Goal: Transaction & Acquisition: Download file/media

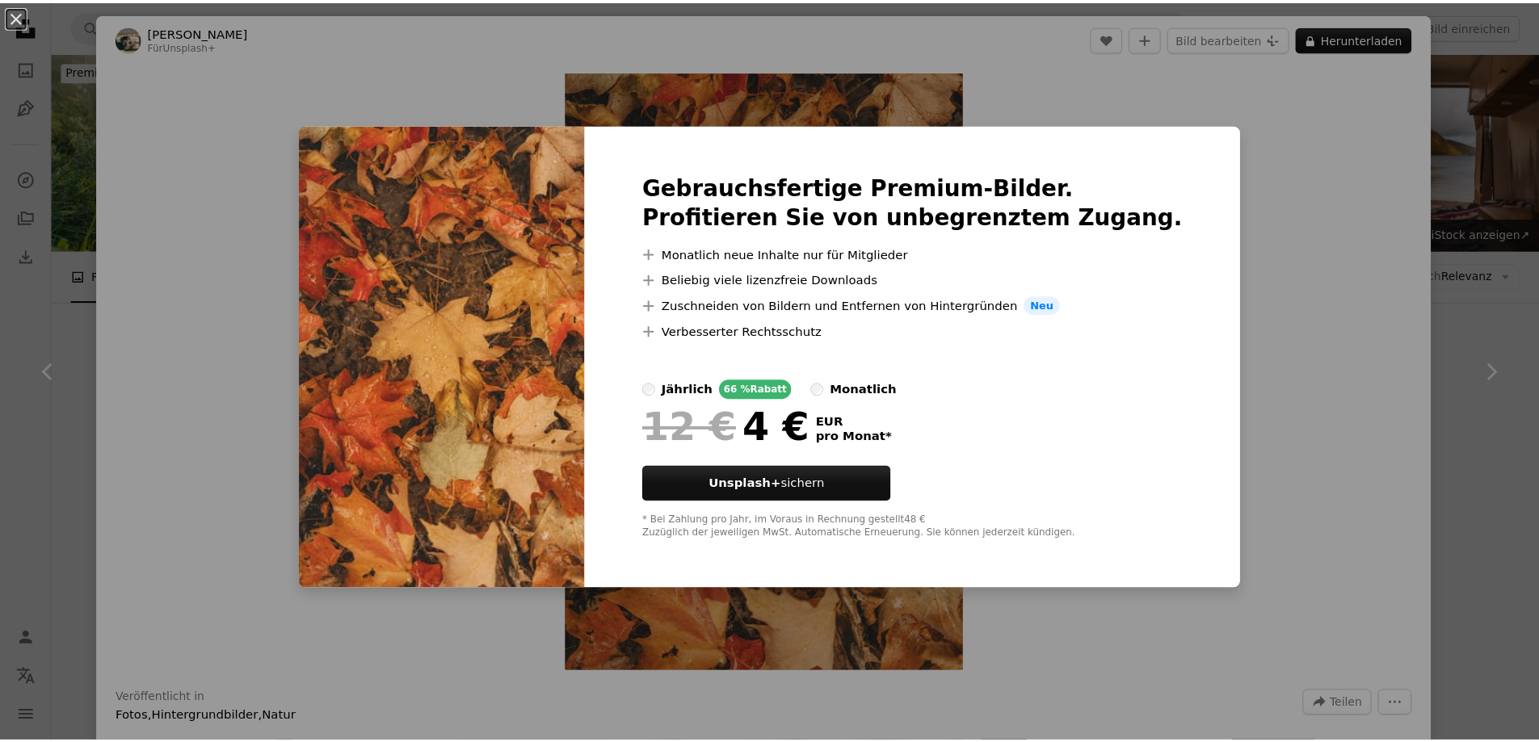
scroll to position [9781, 0]
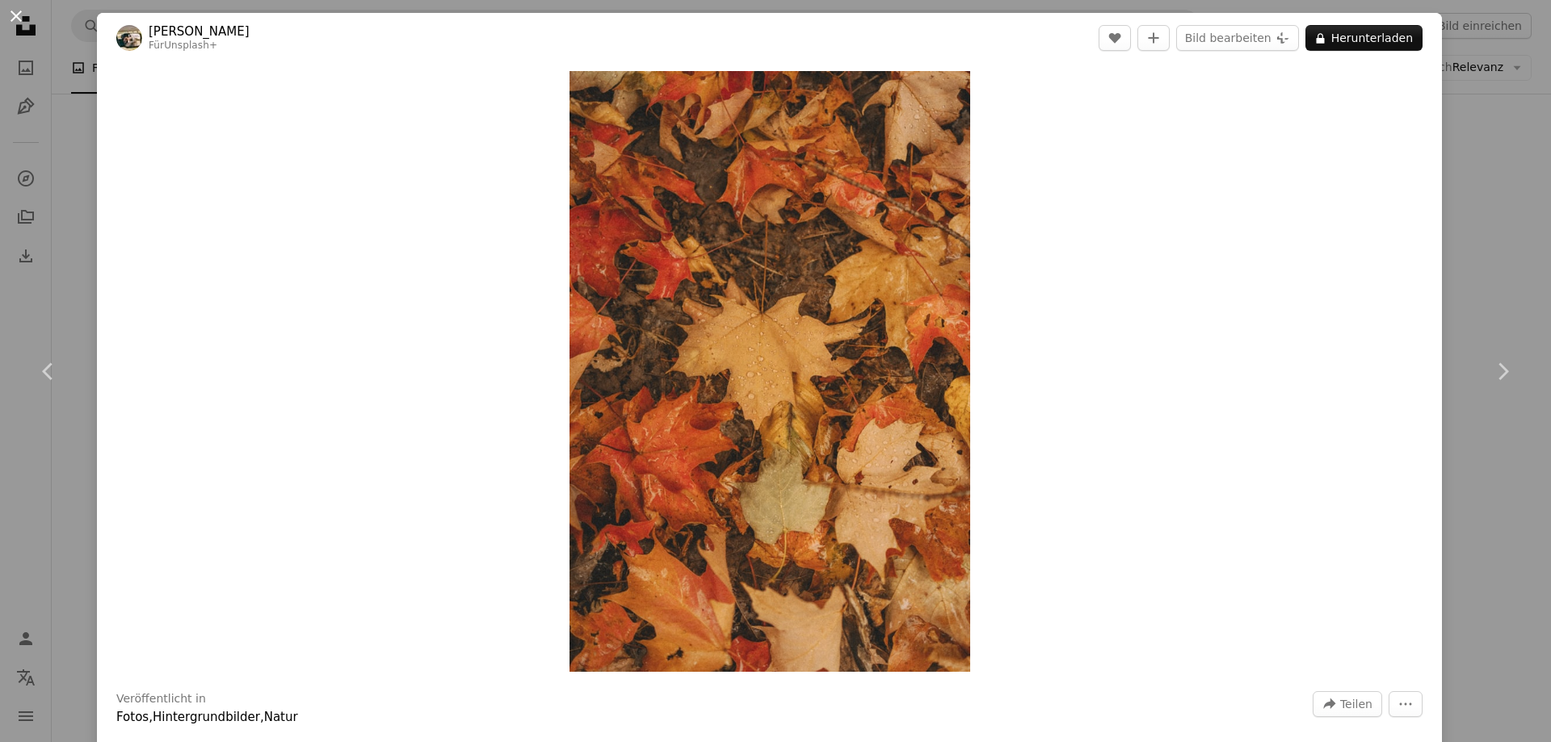
click at [15, 15] on button "An X shape" at bounding box center [15, 15] width 19 height 19
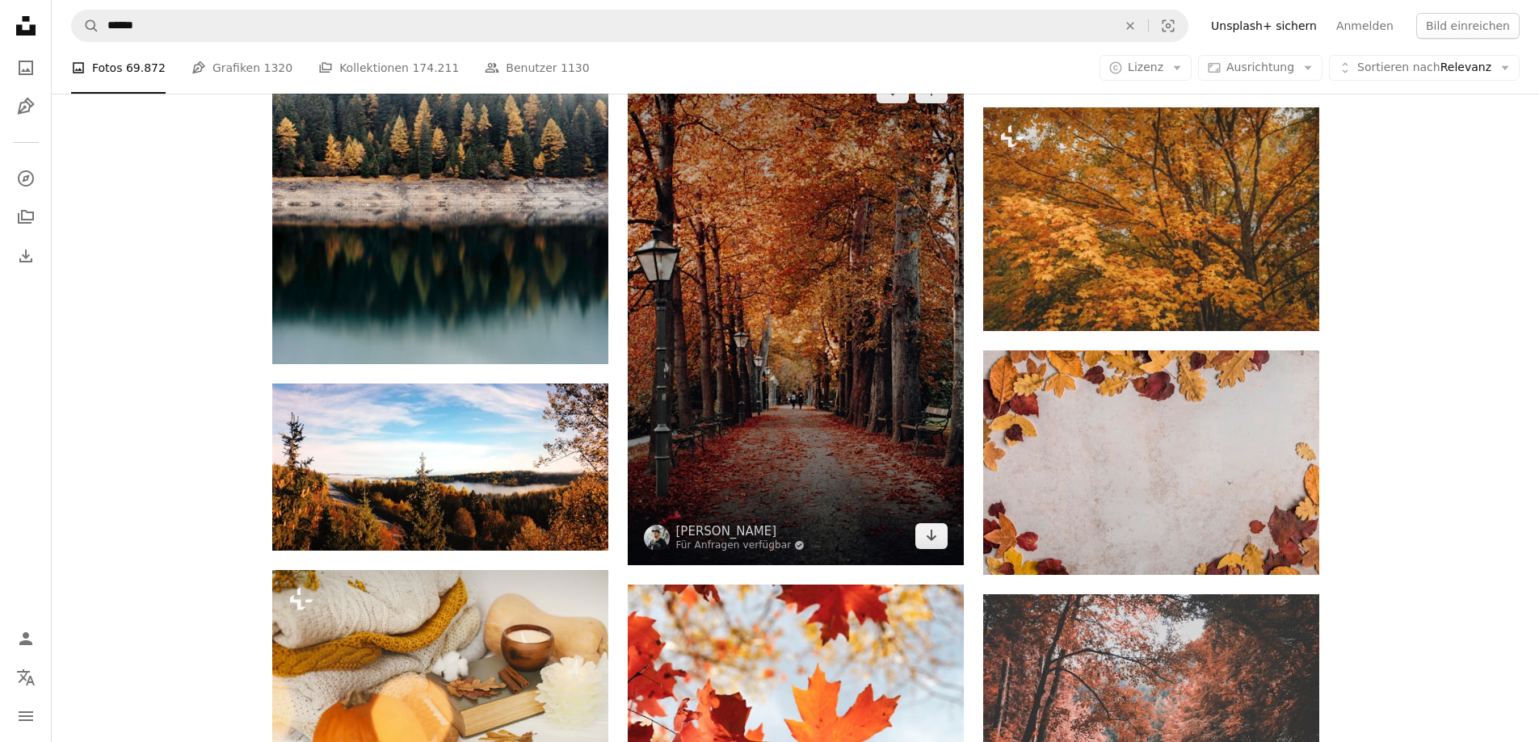
scroll to position [8408, 0]
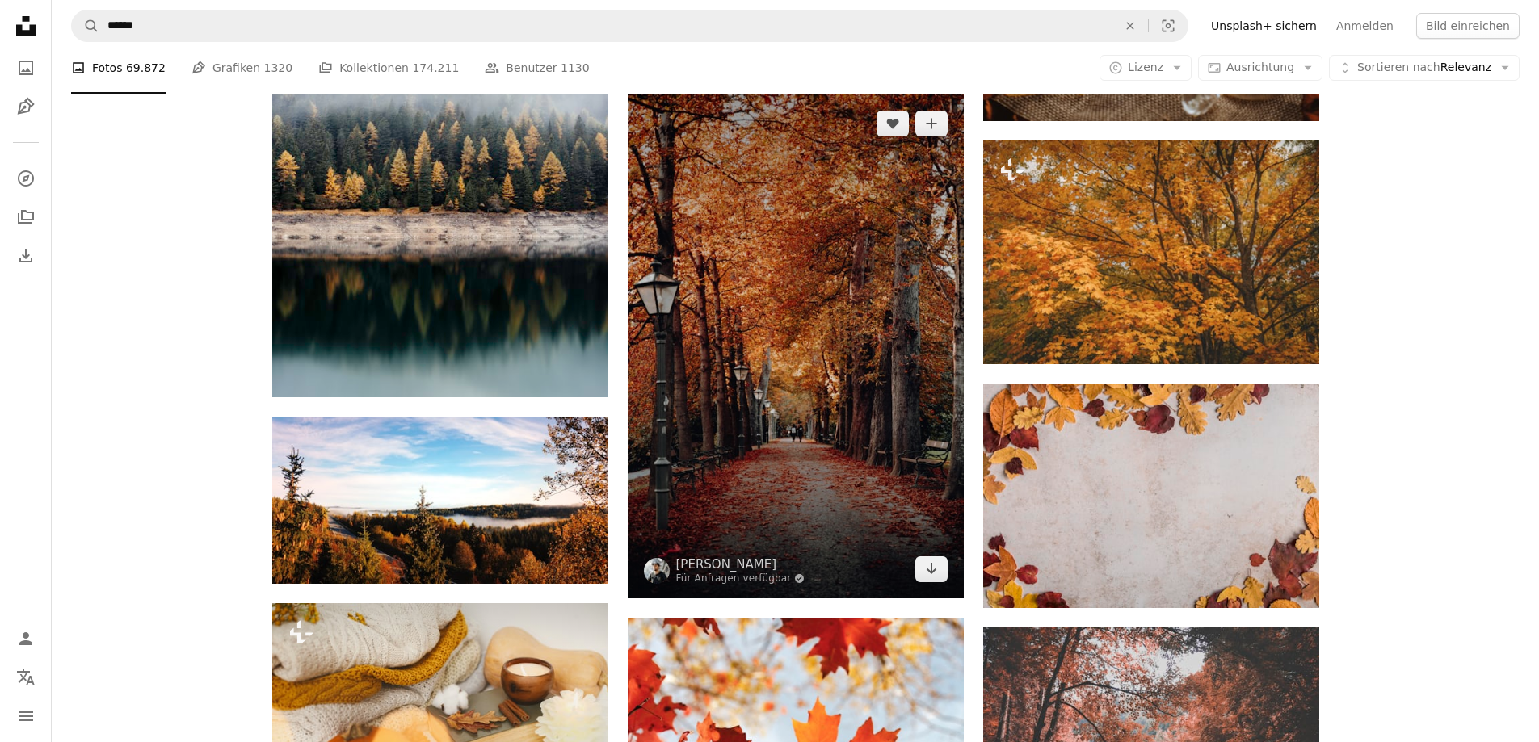
click at [859, 359] on img at bounding box center [796, 347] width 336 height 504
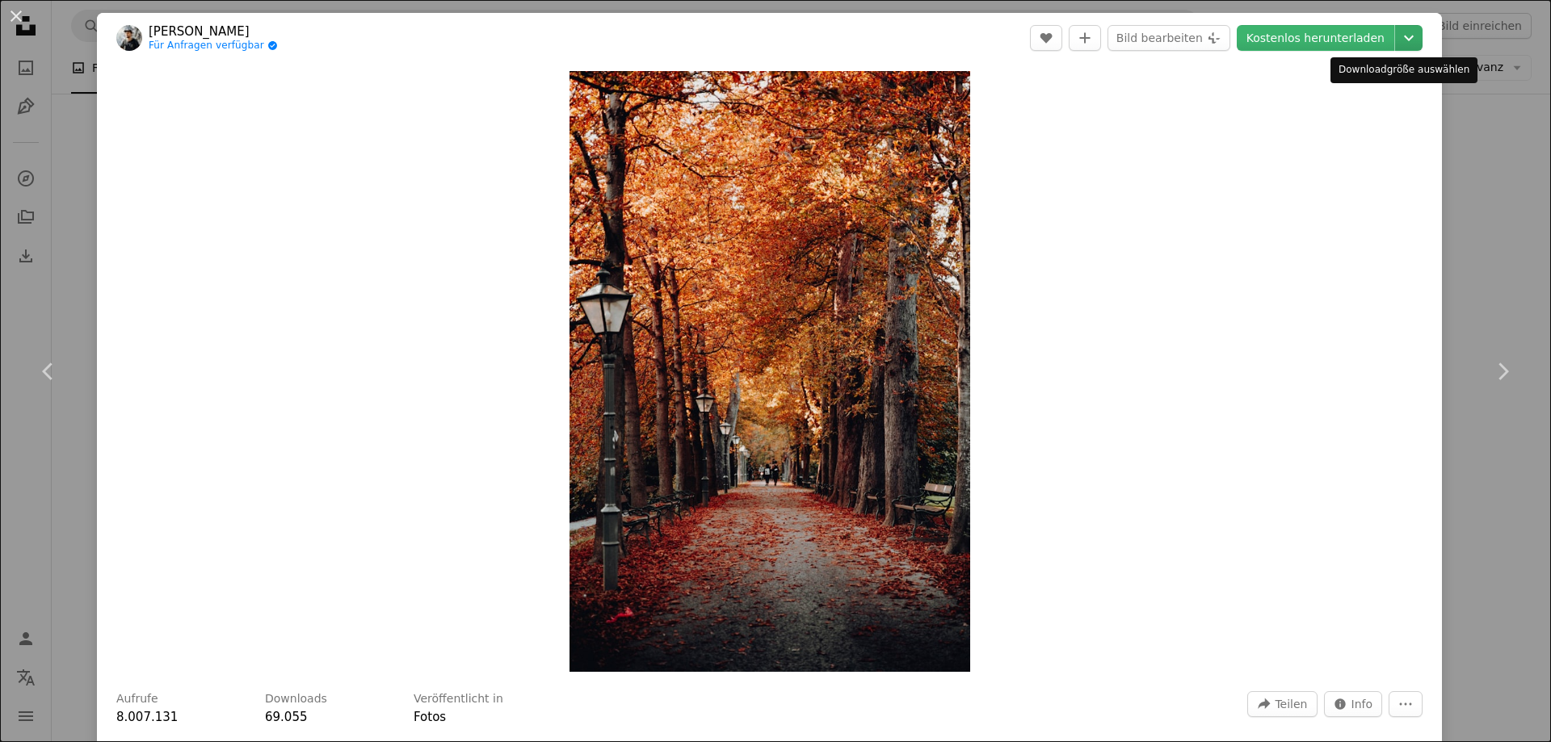
click at [1396, 34] on icon "Chevron down" at bounding box center [1409, 37] width 26 height 19
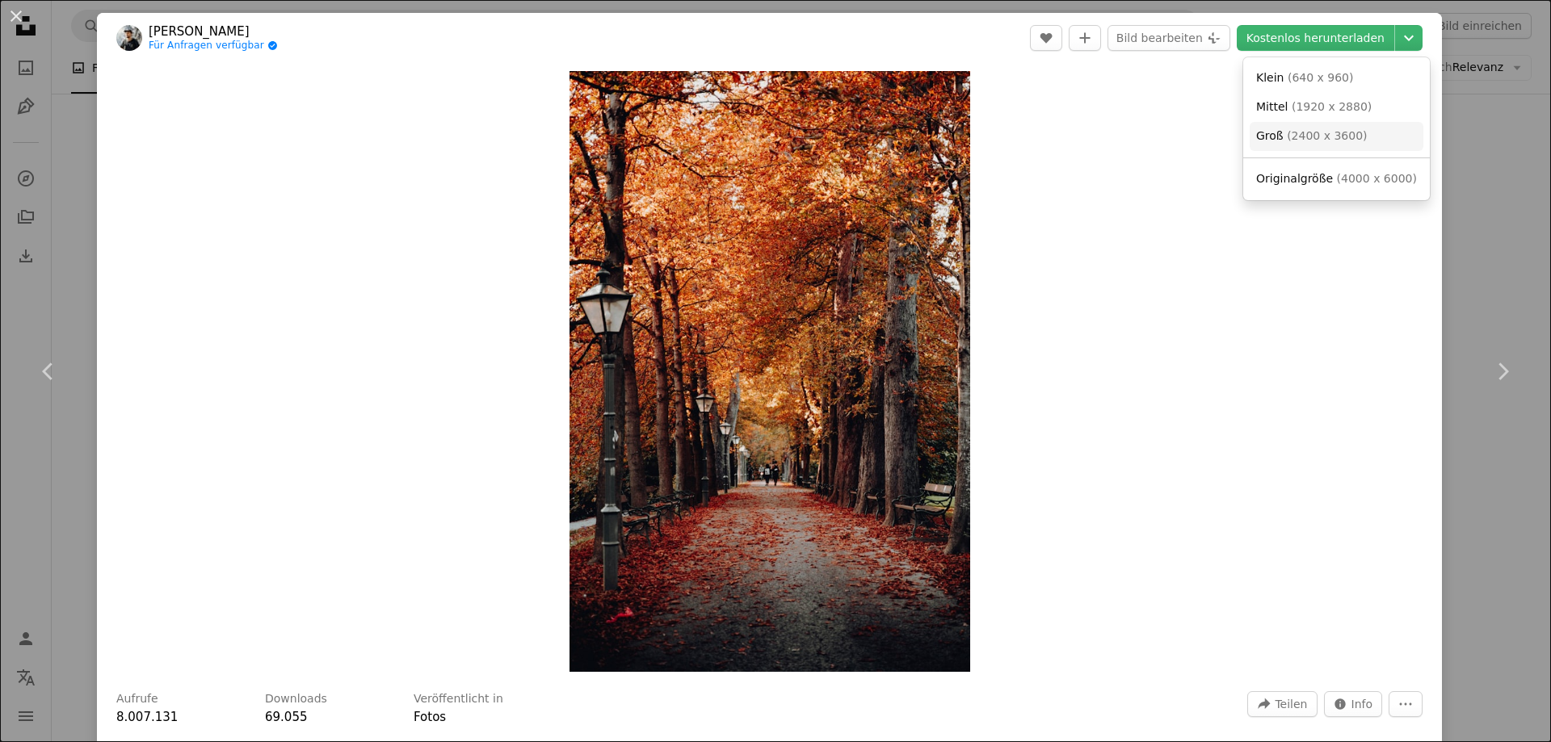
click at [1320, 135] on span "( 2400 x 3600 )" at bounding box center [1327, 135] width 80 height 13
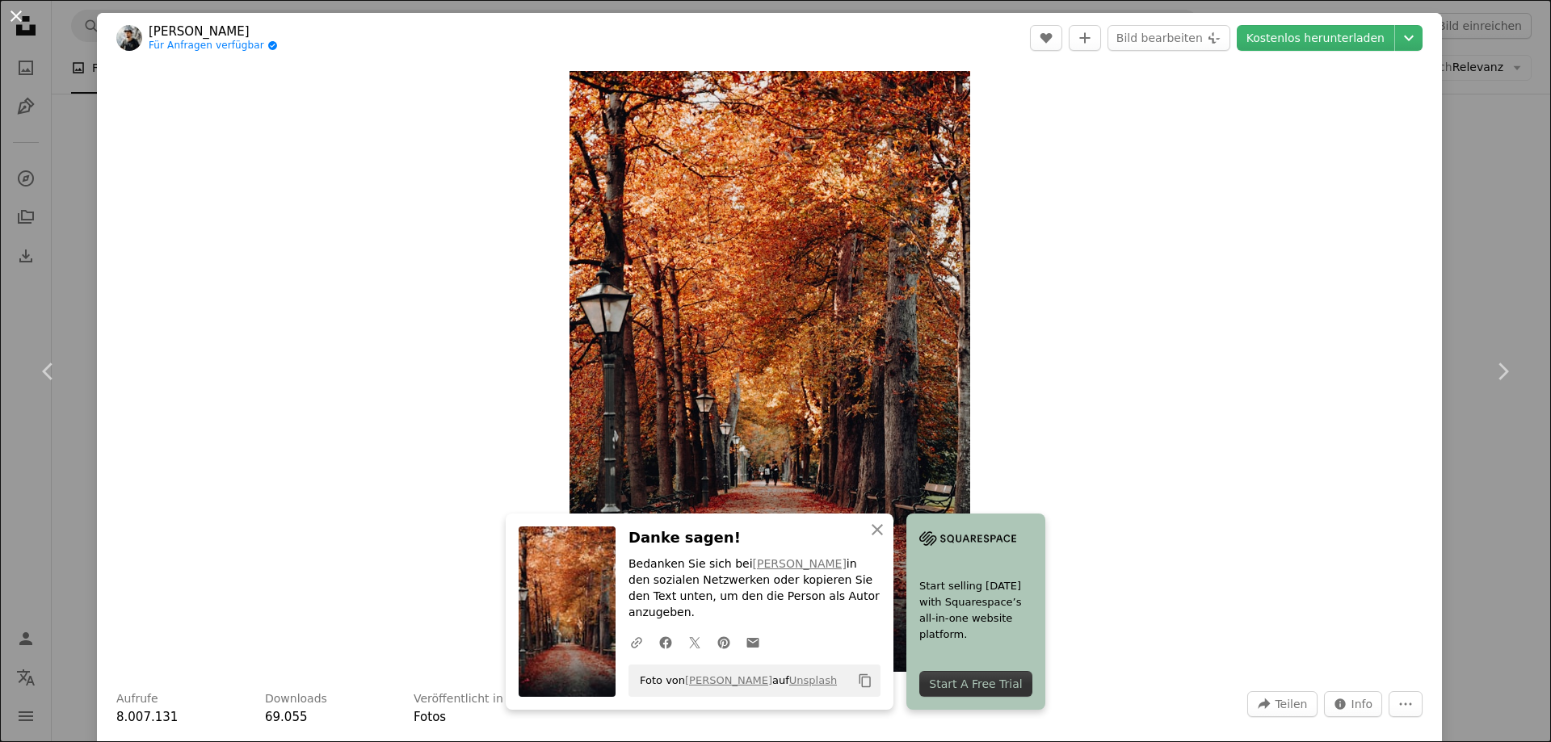
click at [16, 15] on button "An X shape" at bounding box center [15, 15] width 19 height 19
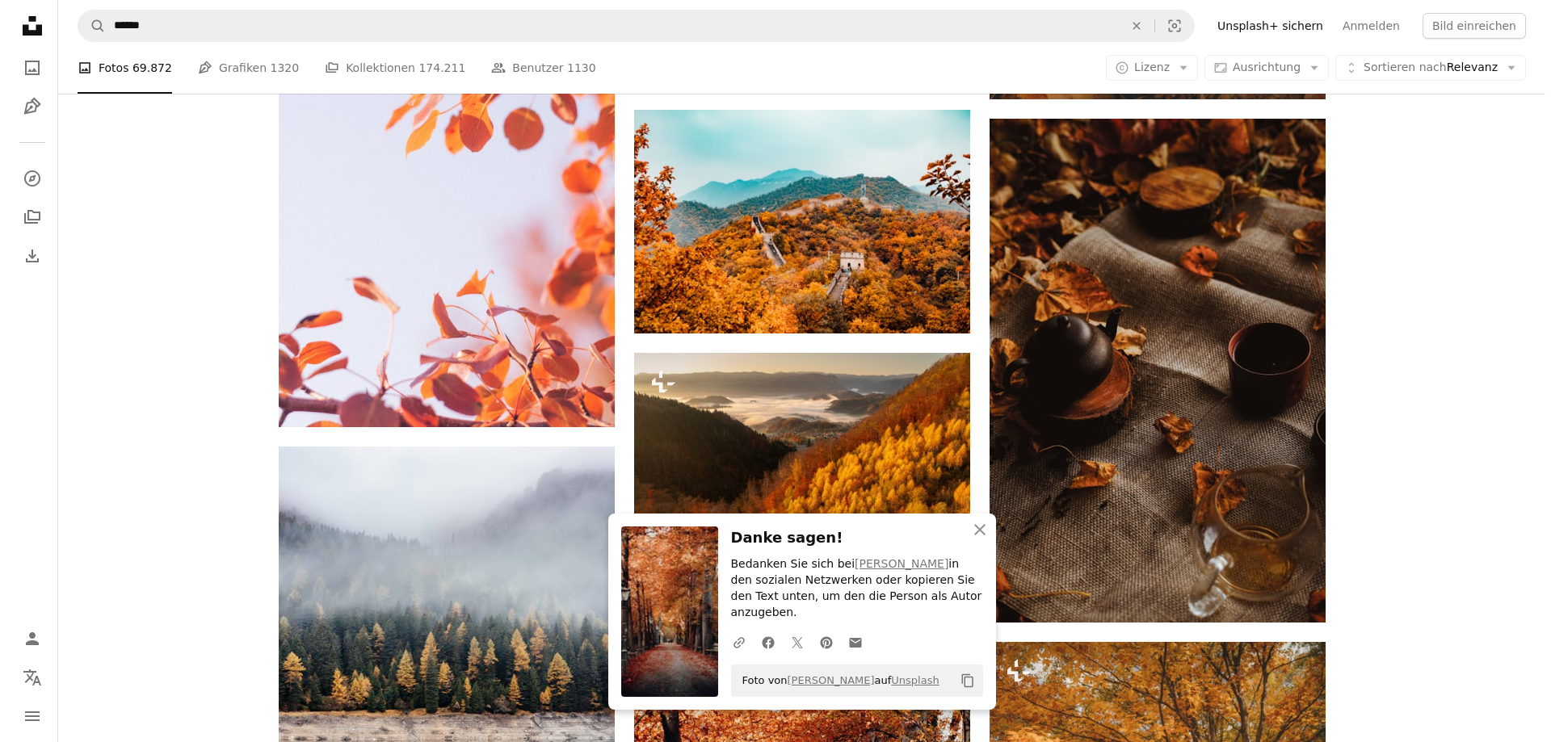
scroll to position [7843, 0]
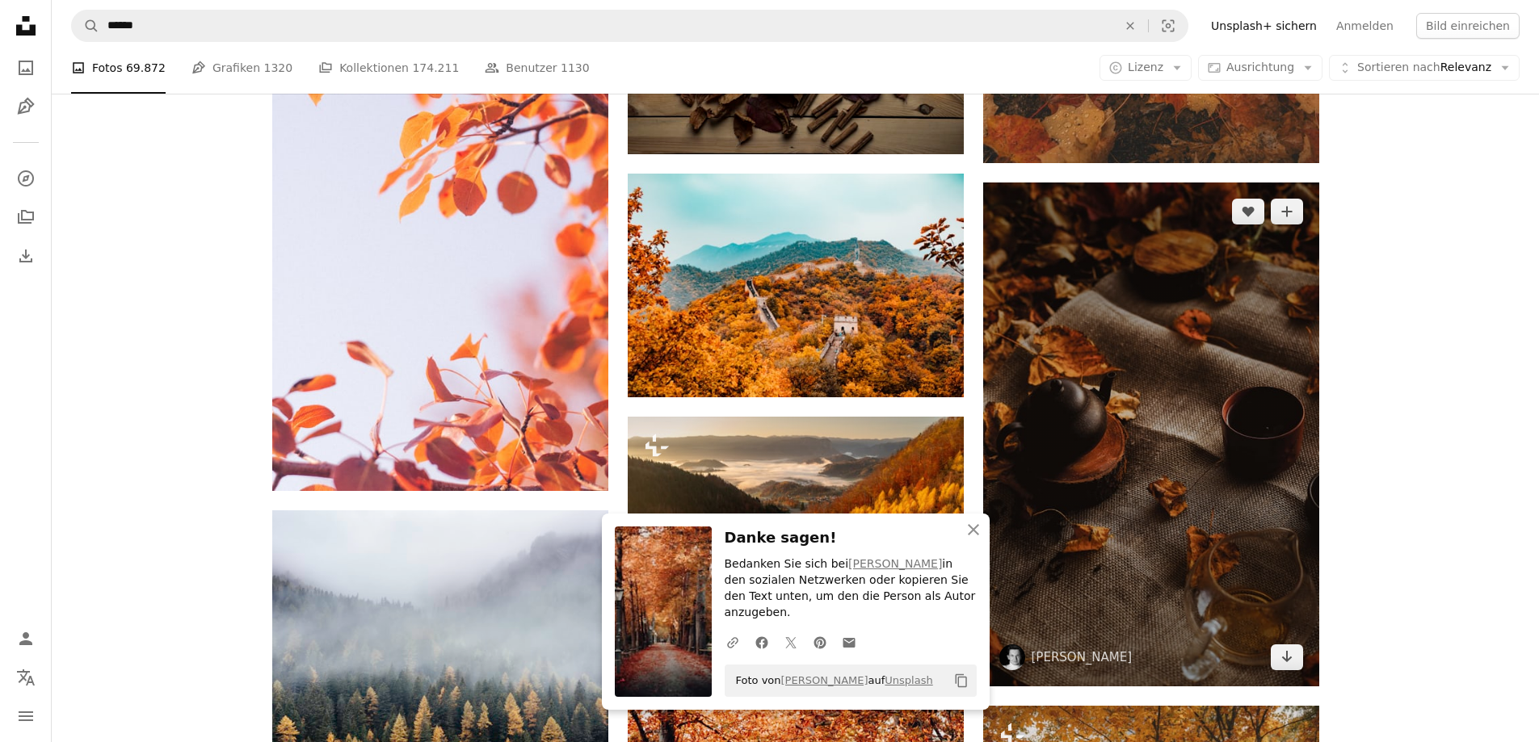
click at [1100, 349] on img at bounding box center [1151, 435] width 336 height 504
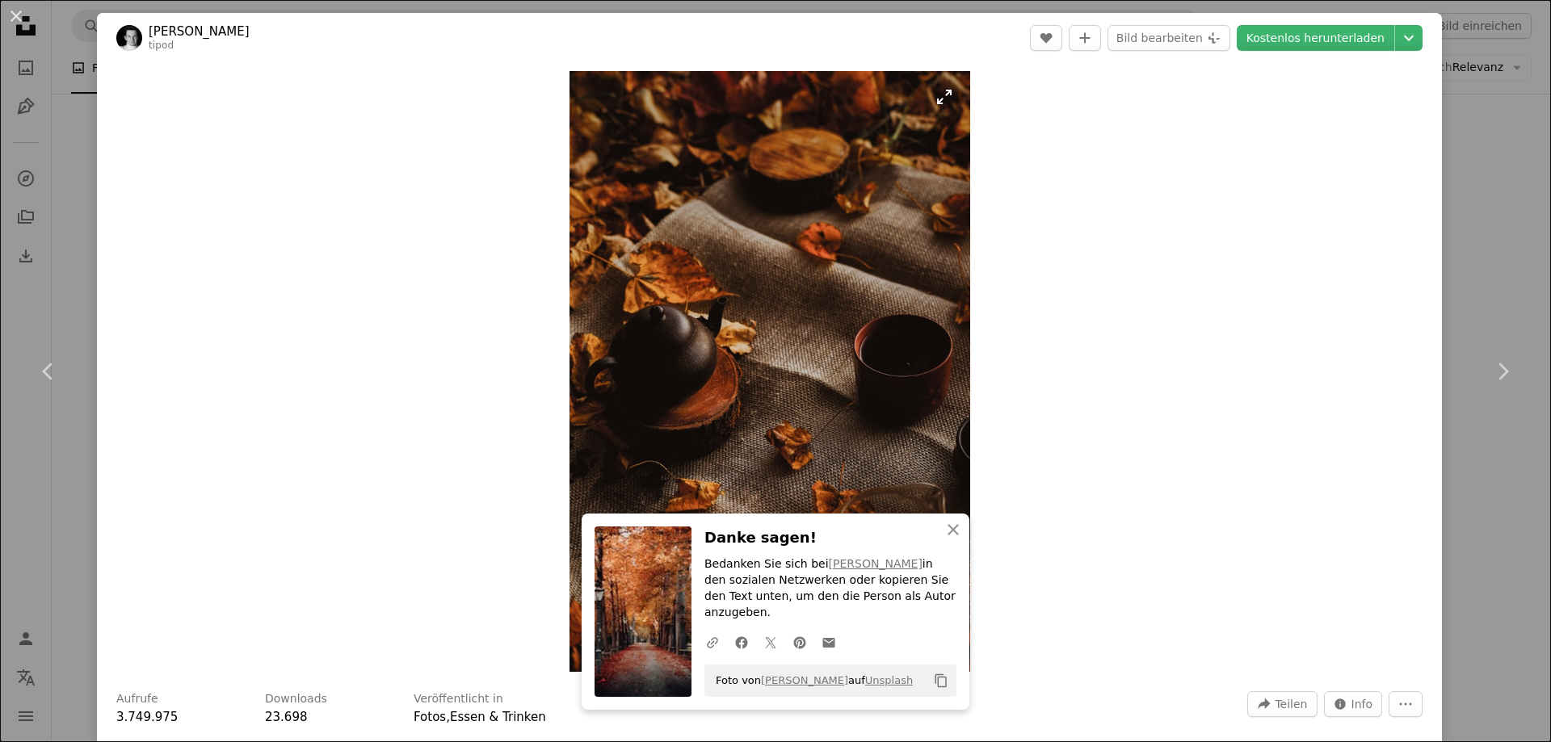
click at [733, 263] on img "Dieses Bild heranzoomen" at bounding box center [769, 371] width 401 height 601
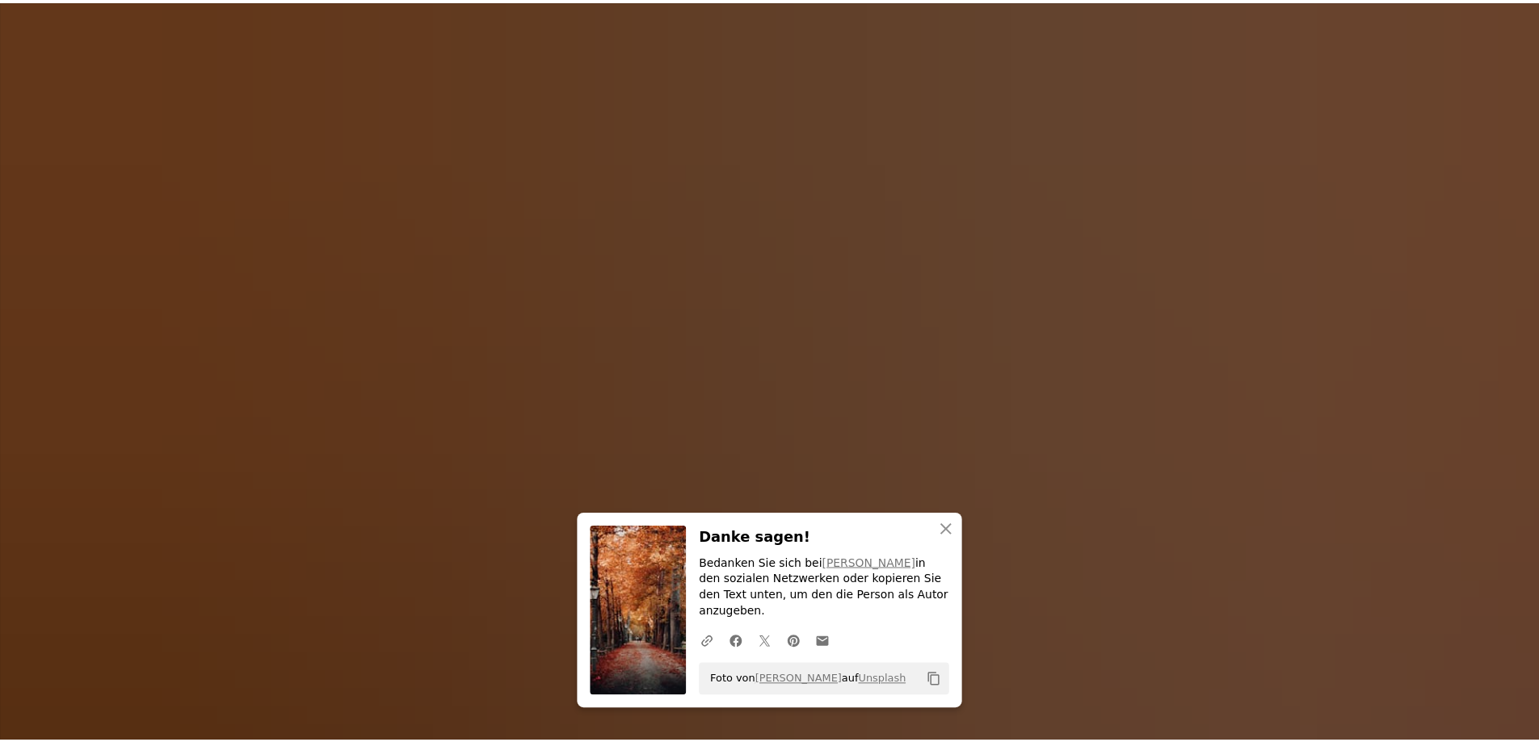
scroll to position [775, 0]
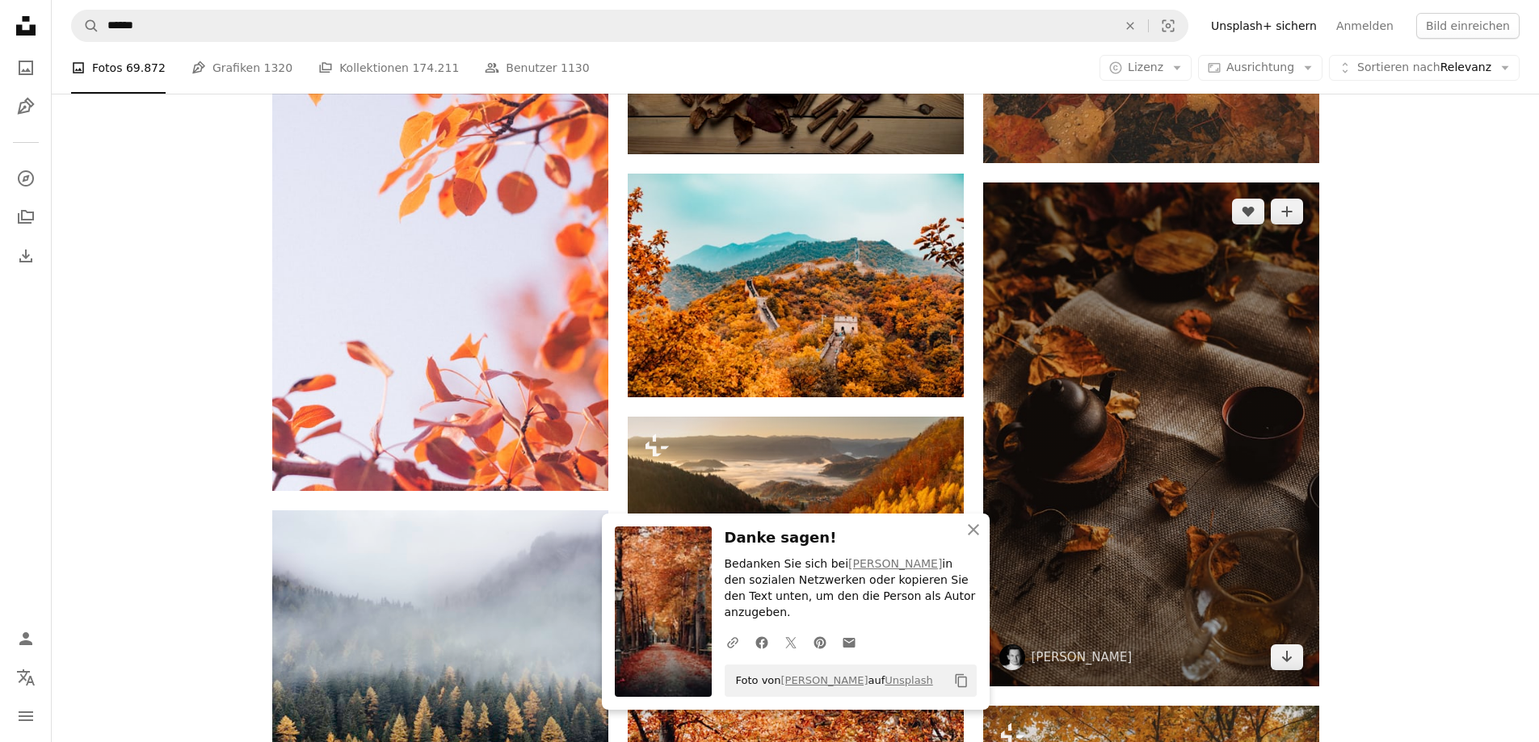
click at [1122, 234] on img at bounding box center [1151, 435] width 336 height 504
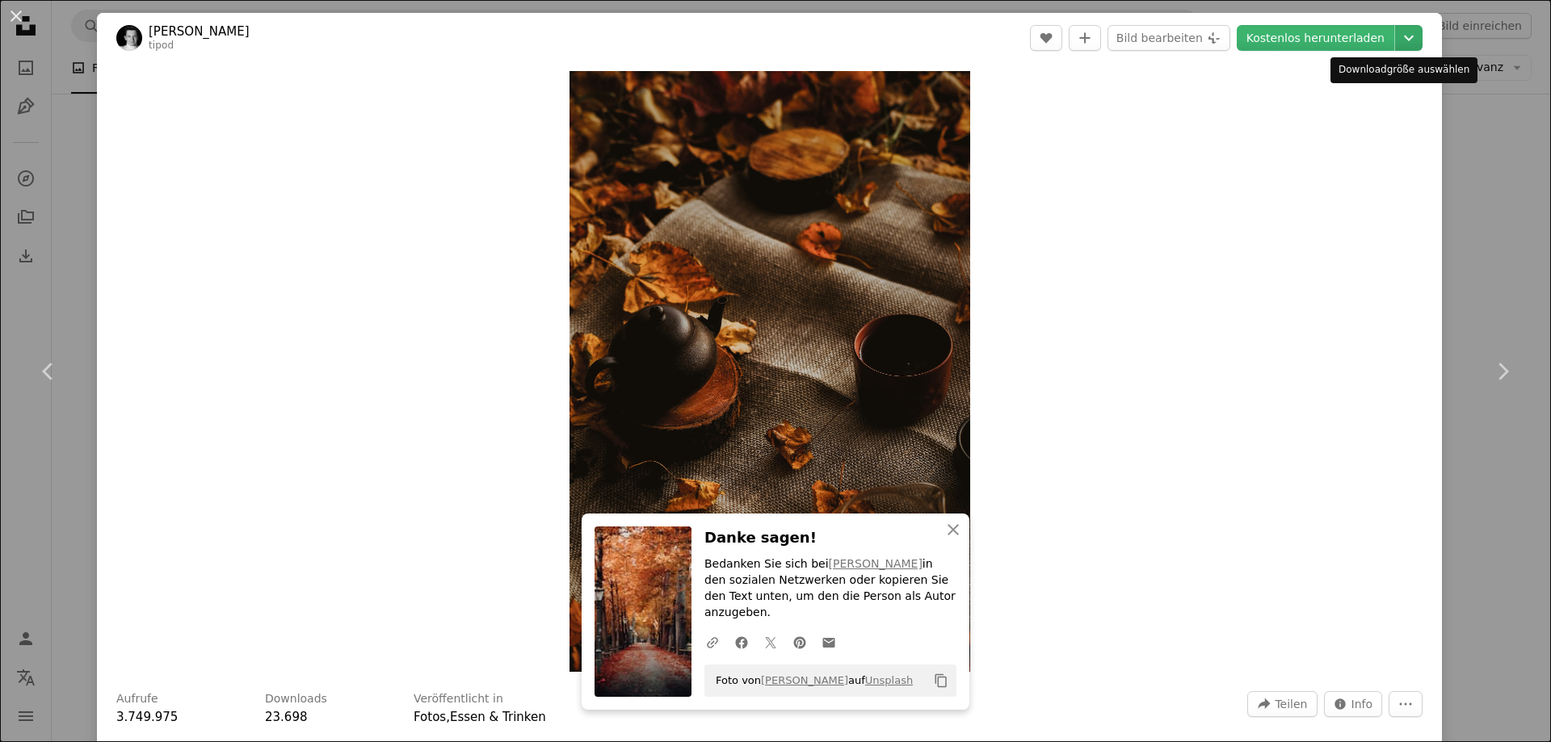
click at [1396, 33] on icon "Chevron down" at bounding box center [1409, 37] width 26 height 19
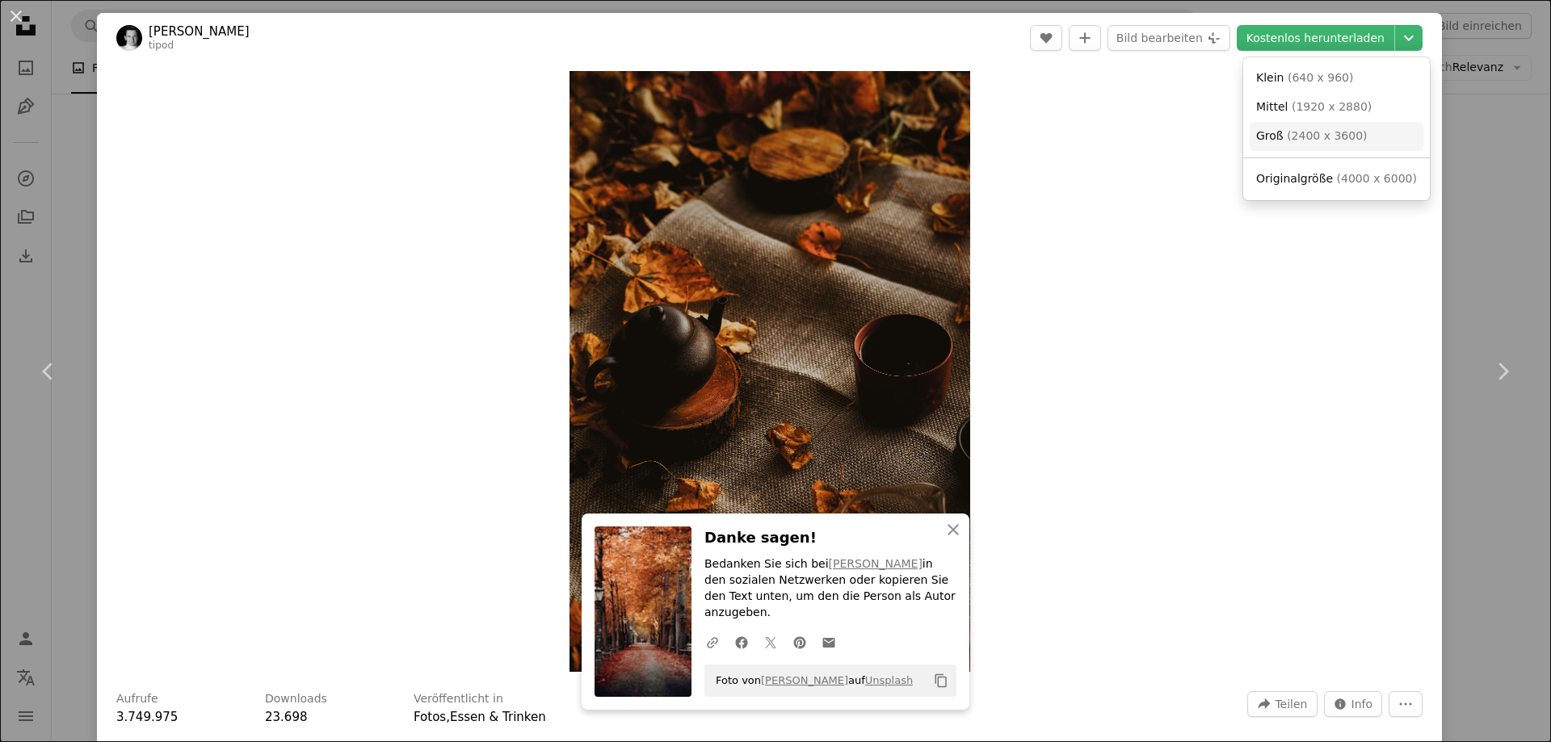
click at [1290, 131] on span "( 2400 x 3600 )" at bounding box center [1327, 135] width 80 height 13
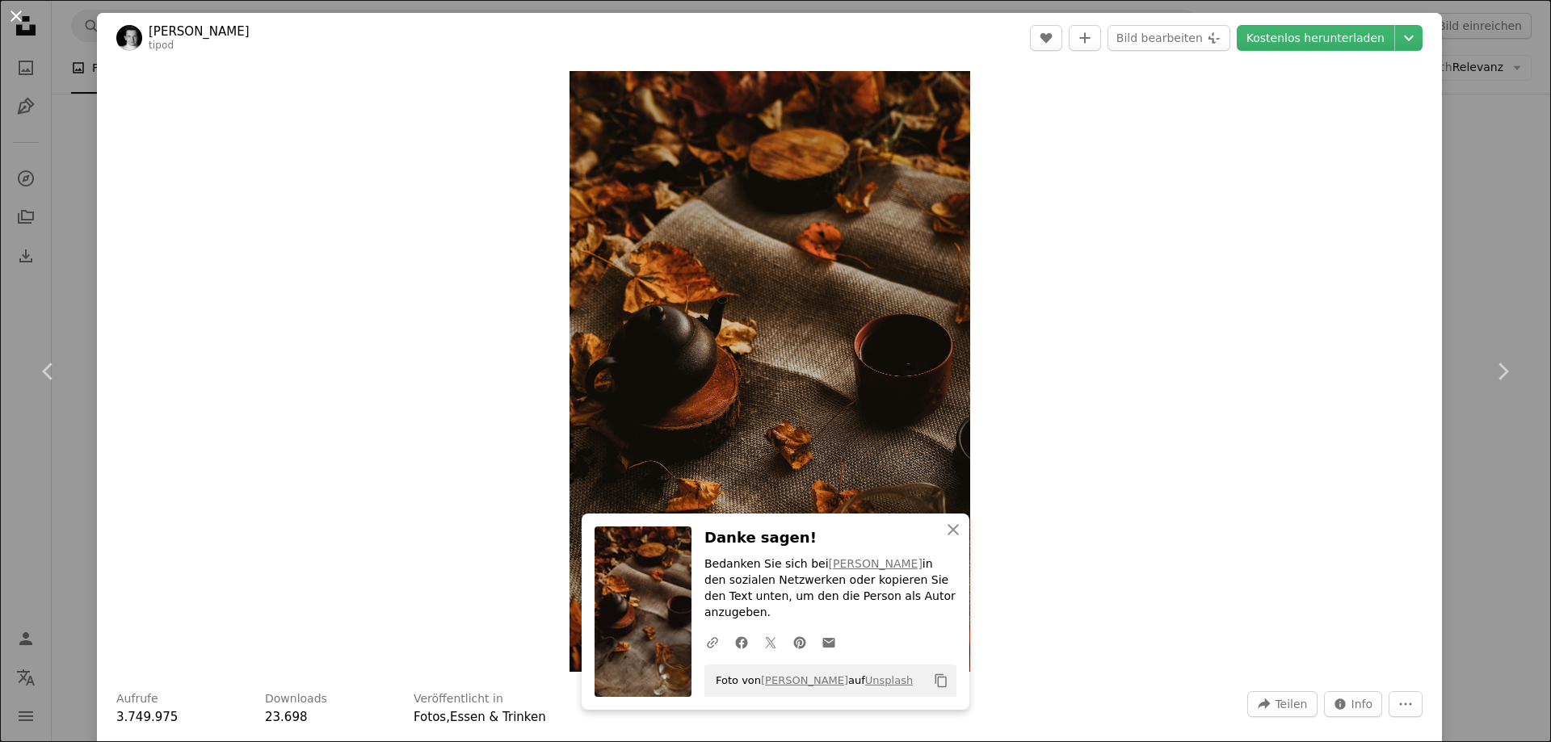
click at [16, 11] on button "An X shape" at bounding box center [15, 15] width 19 height 19
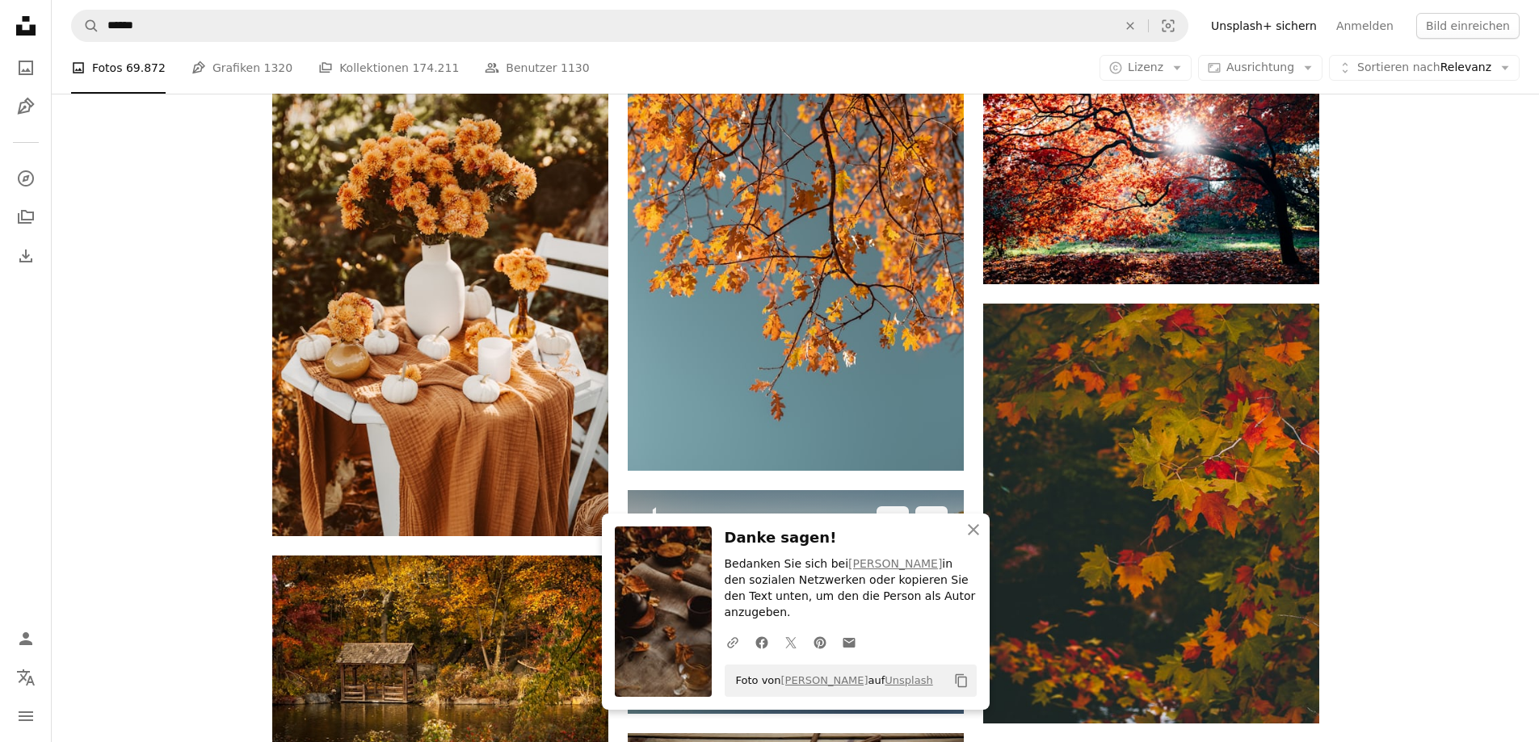
scroll to position [7035, 0]
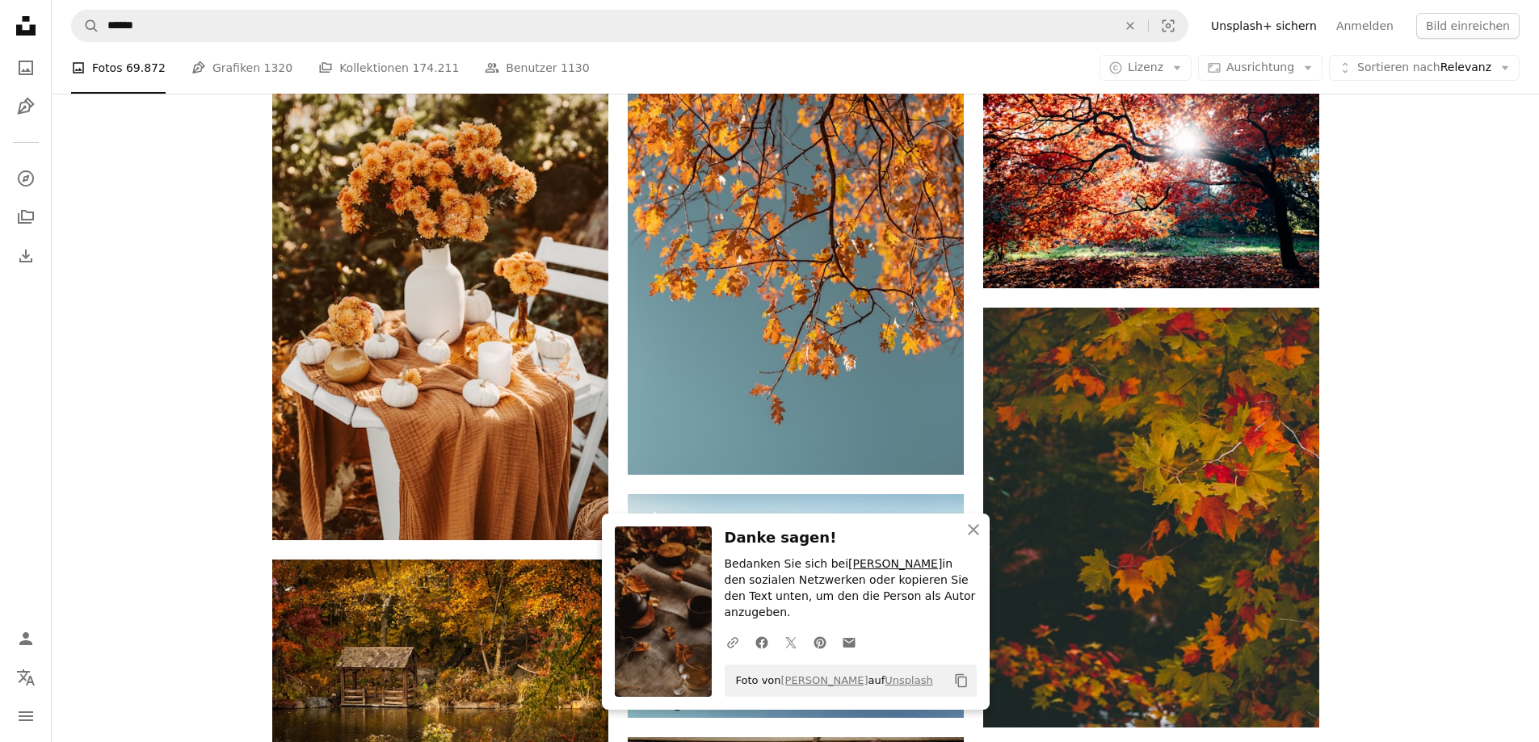
click at [856, 570] on link "[PERSON_NAME]" at bounding box center [895, 563] width 94 height 13
